Goal: Find specific page/section: Find specific page/section

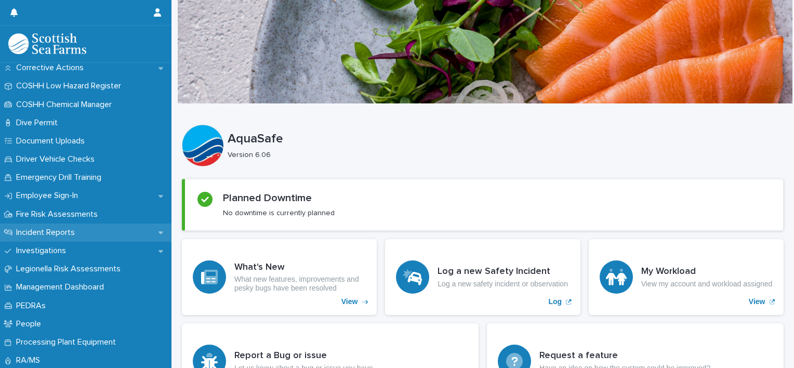
scroll to position [364, 0]
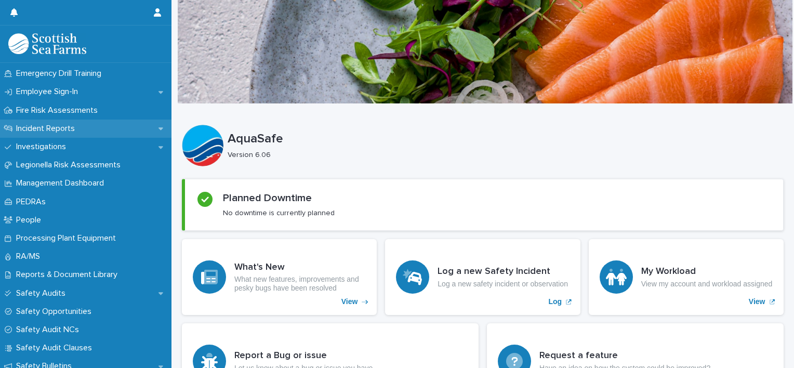
click at [153, 123] on div "Incident Reports" at bounding box center [85, 128] width 171 height 18
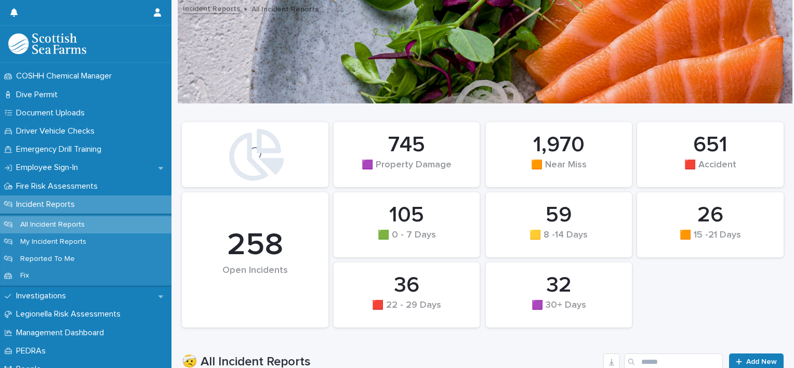
scroll to position [312, 0]
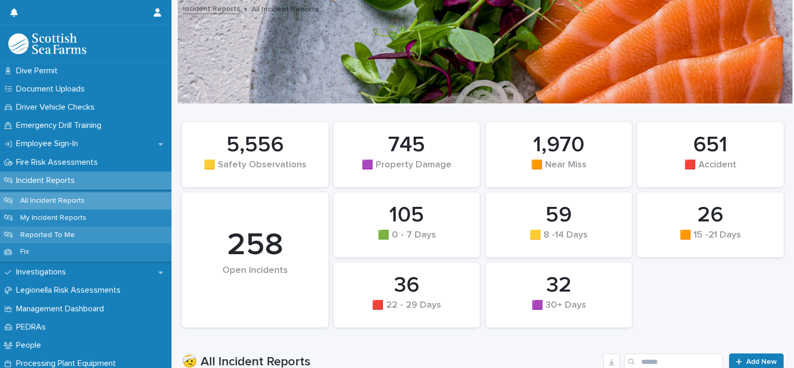
click at [67, 235] on p "Reported To Me" at bounding box center [47, 235] width 71 height 9
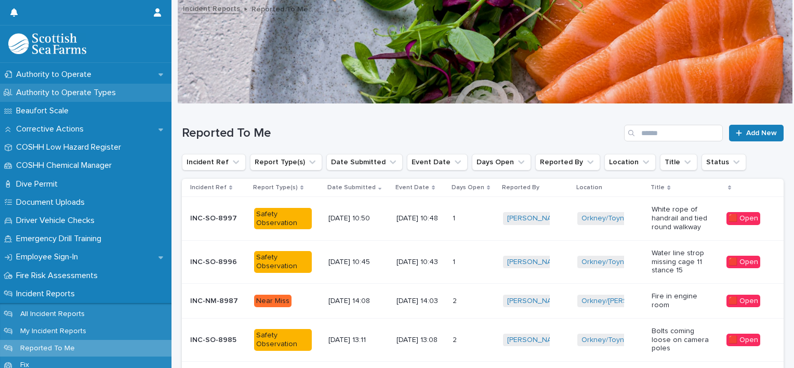
scroll to position [208, 0]
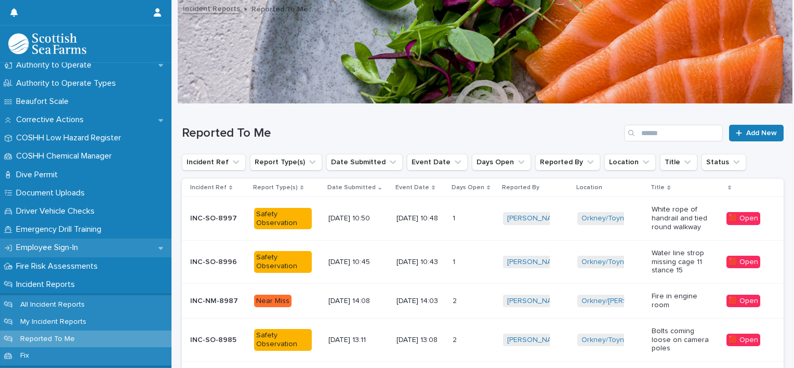
click at [152, 247] on div "Employee Sign-In" at bounding box center [85, 247] width 171 height 18
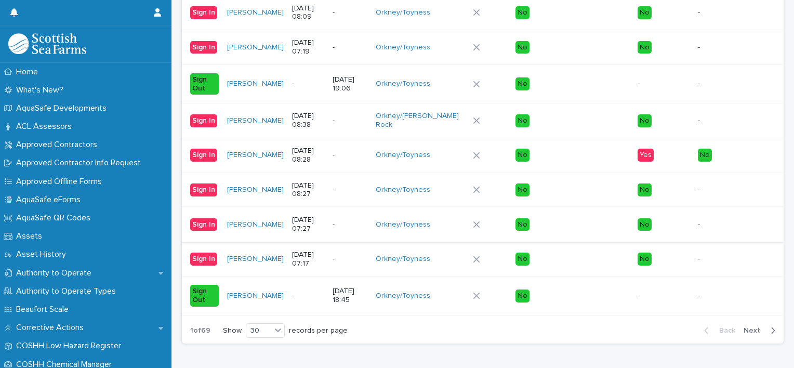
scroll to position [1183, 0]
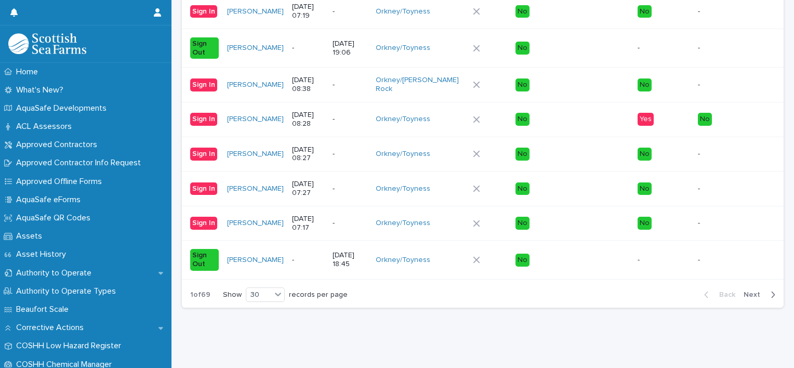
click at [744, 291] on span "Next" at bounding box center [754, 294] width 23 height 7
